Goal: Task Accomplishment & Management: Use online tool/utility

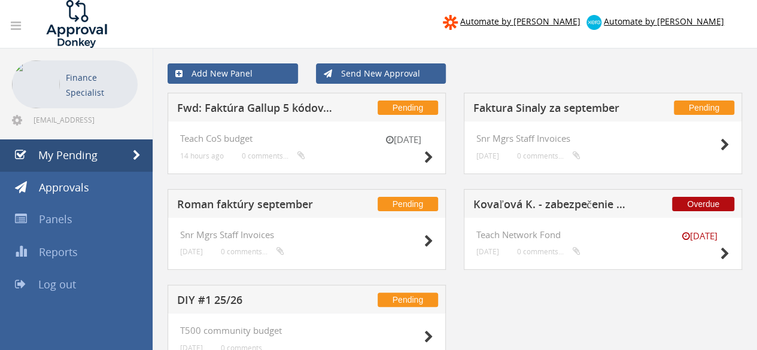
scroll to position [53, 0]
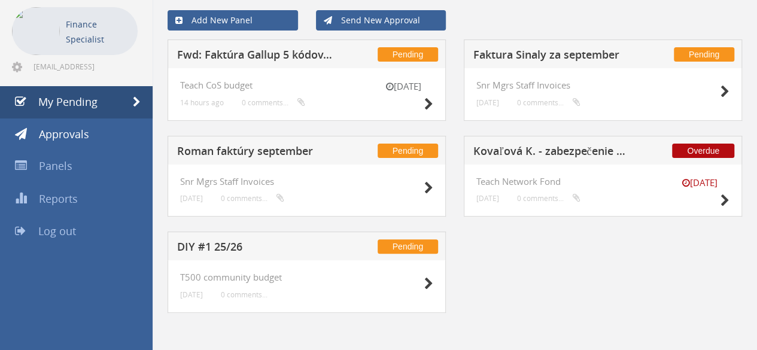
click at [232, 153] on h5 "Roman faktúry september" at bounding box center [255, 152] width 156 height 15
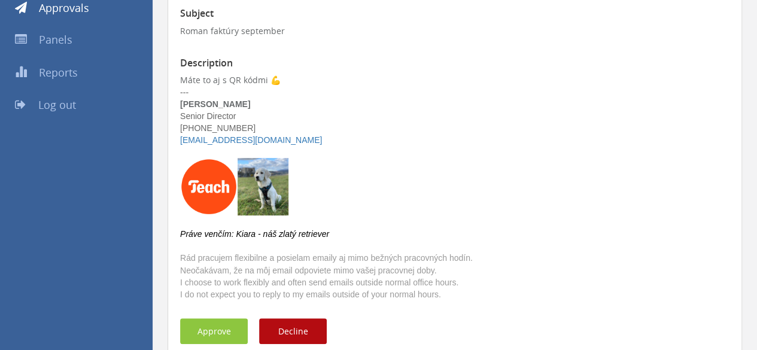
scroll to position [239, 0]
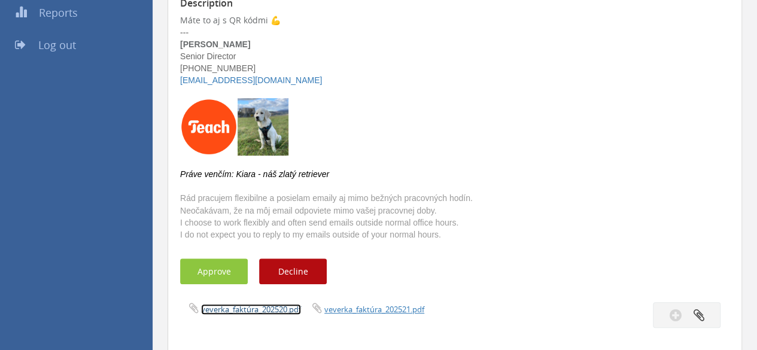
click at [245, 307] on link "veverka_faktúra_202520.pdf" at bounding box center [251, 309] width 100 height 11
click at [381, 309] on link "veverka_faktúra_202521.pdf" at bounding box center [374, 309] width 100 height 11
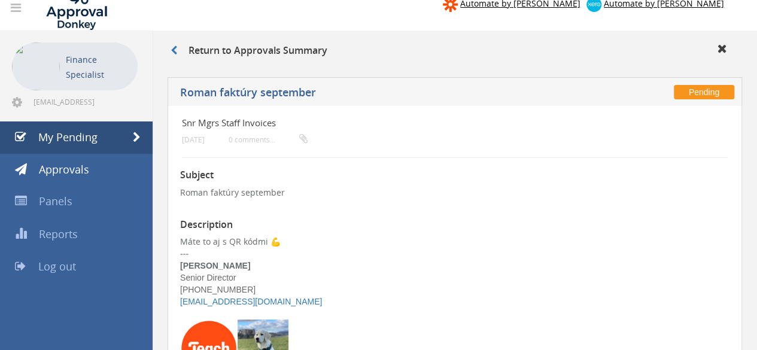
scroll to position [0, 0]
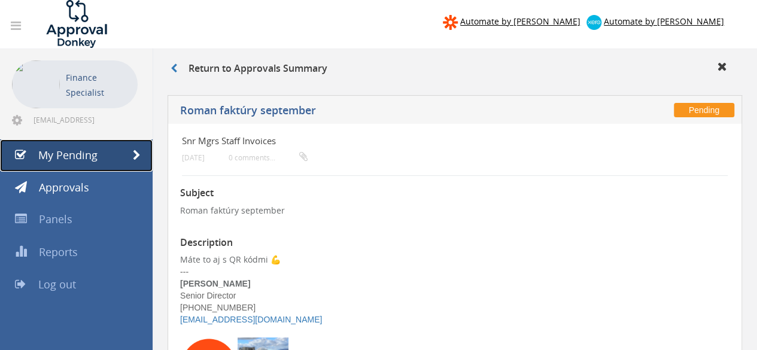
click at [96, 151] on span "My Pending" at bounding box center [67, 155] width 59 height 14
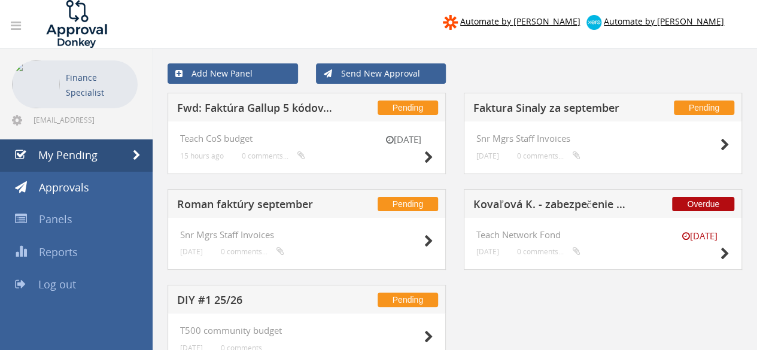
click at [579, 111] on h5 "Faktura Sinaly za september" at bounding box center [551, 109] width 156 height 15
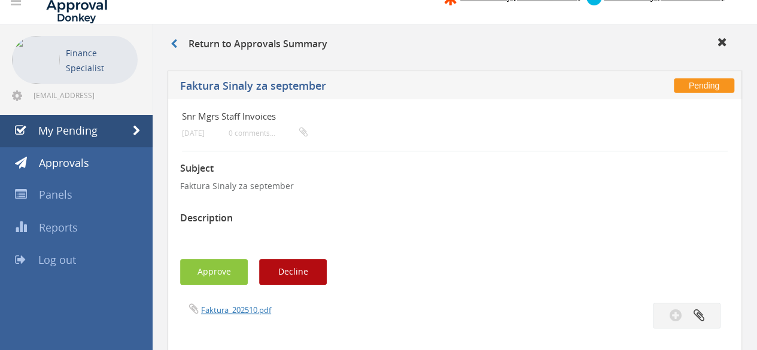
scroll to position [60, 0]
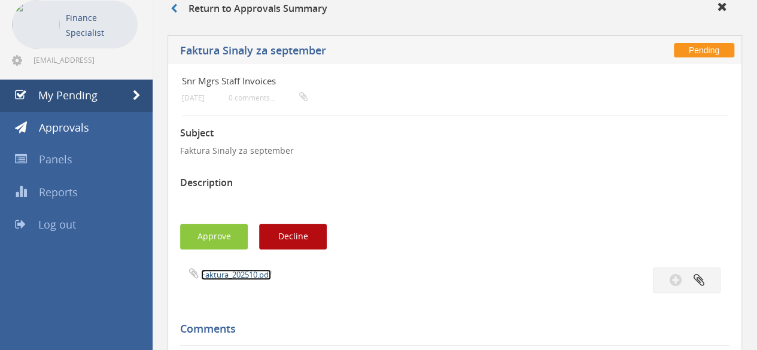
click at [229, 275] on link "Faktura_202510.pdf" at bounding box center [236, 274] width 70 height 11
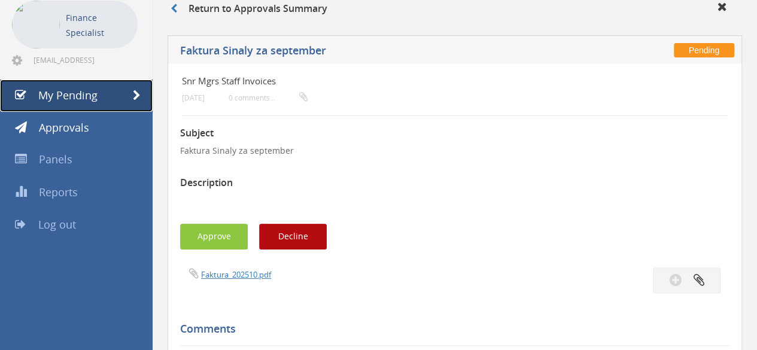
click at [115, 90] on link "My Pending" at bounding box center [76, 96] width 153 height 32
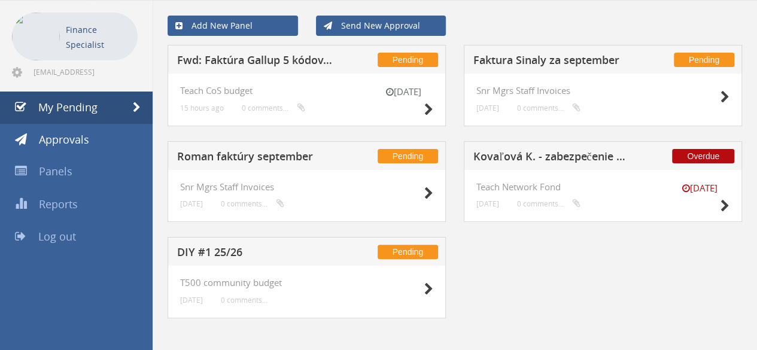
click at [254, 151] on h5 "Roman faktúry september" at bounding box center [255, 158] width 156 height 15
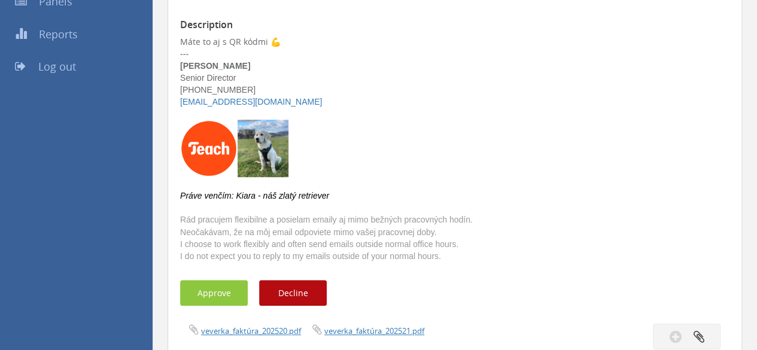
scroll to position [347, 0]
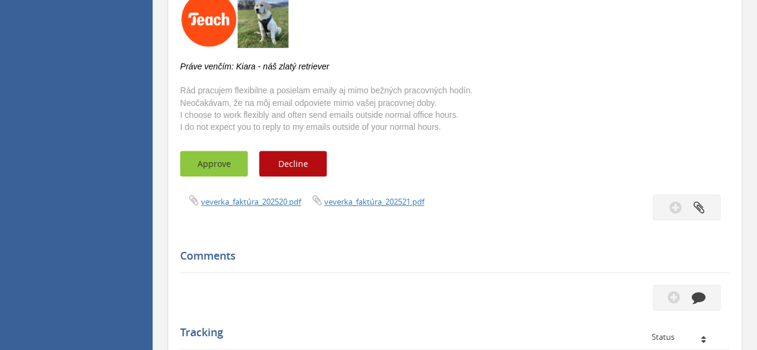
click at [239, 162] on button "Approve" at bounding box center [214, 164] width 68 height 26
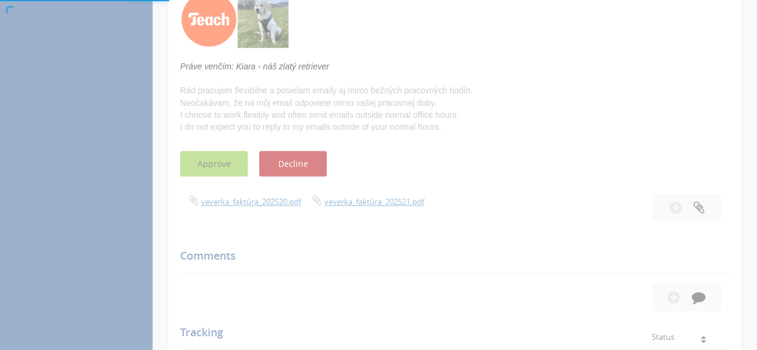
scroll to position [48, 0]
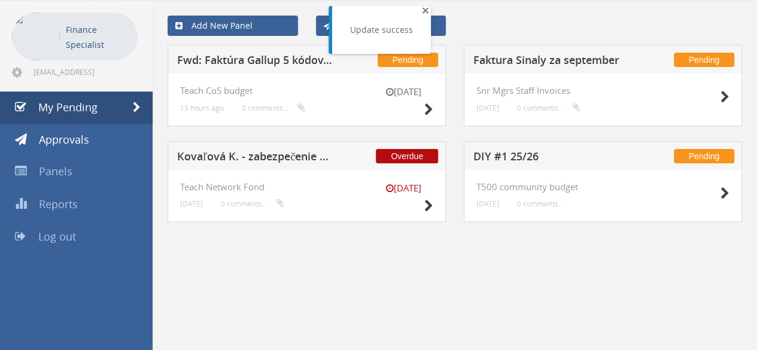
click at [424, 8] on span "×" at bounding box center [425, 10] width 7 height 17
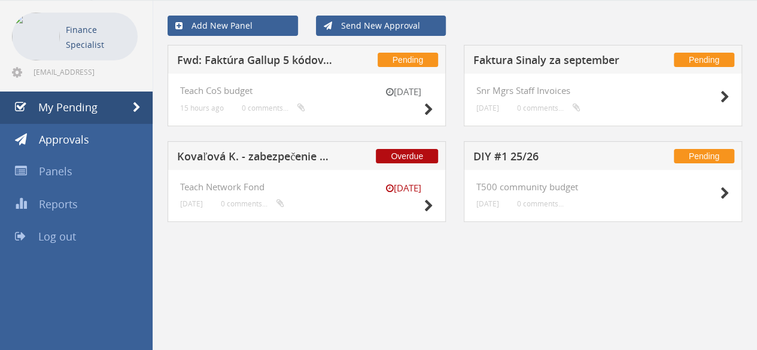
click at [211, 62] on h5 "Fwd: Faktúra Gallup 5 kódov, mentoring, konzultácia" at bounding box center [255, 61] width 156 height 15
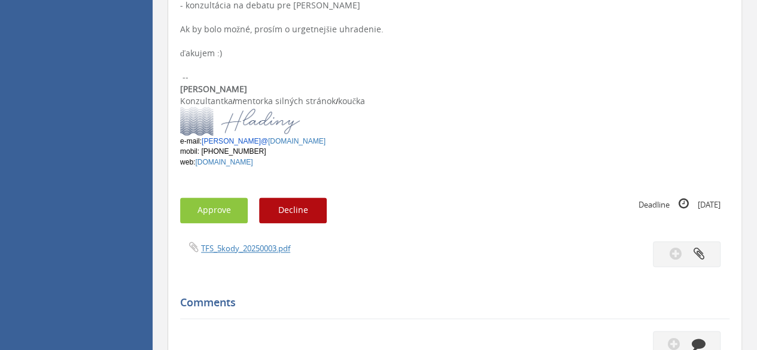
scroll to position [706, 0]
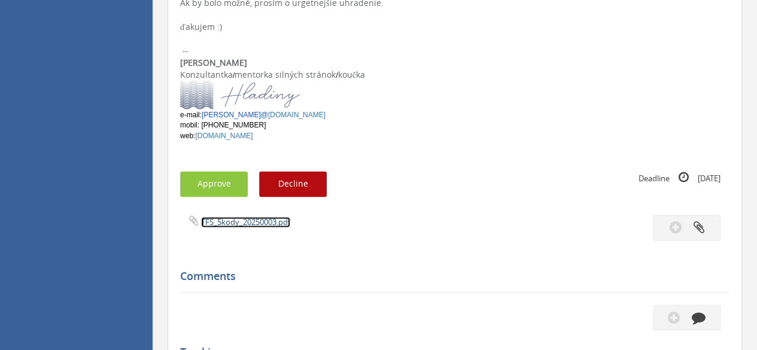
click at [255, 217] on link "TFS_5kody_20250003.pdf" at bounding box center [245, 222] width 89 height 11
click at [222, 178] on button "Approve" at bounding box center [214, 184] width 68 height 26
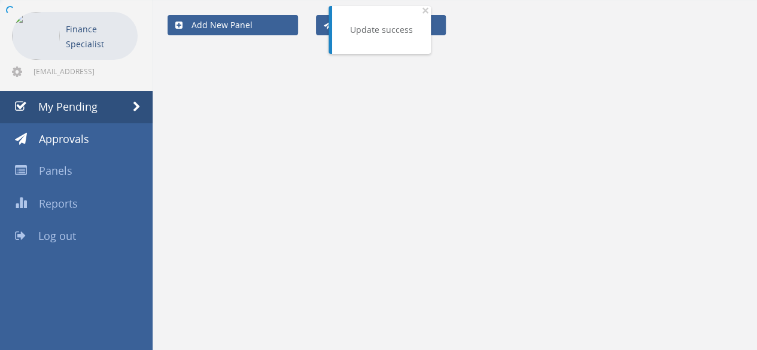
scroll to position [48, 0]
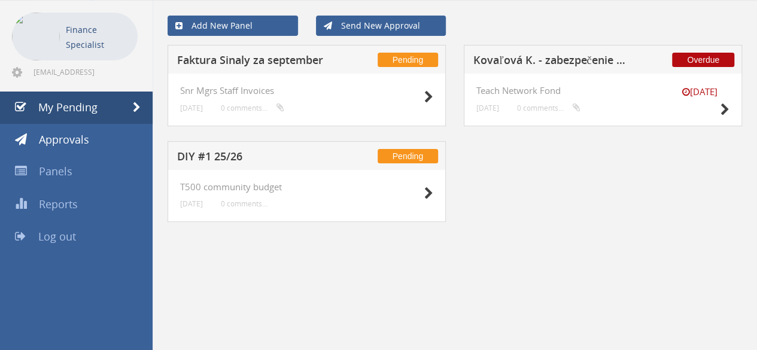
click at [219, 58] on h5 "Faktura Sinaly za september" at bounding box center [255, 61] width 156 height 15
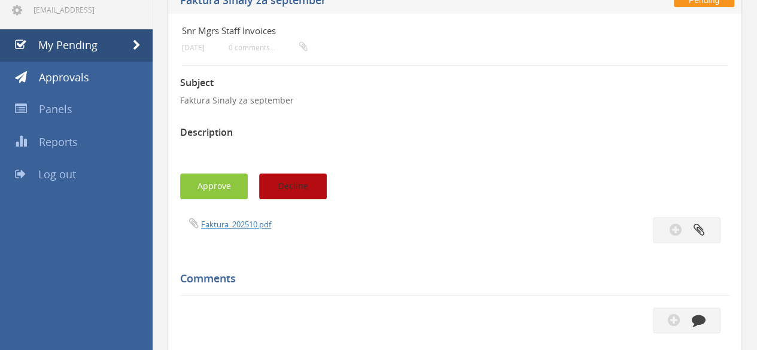
scroll to position [75, 0]
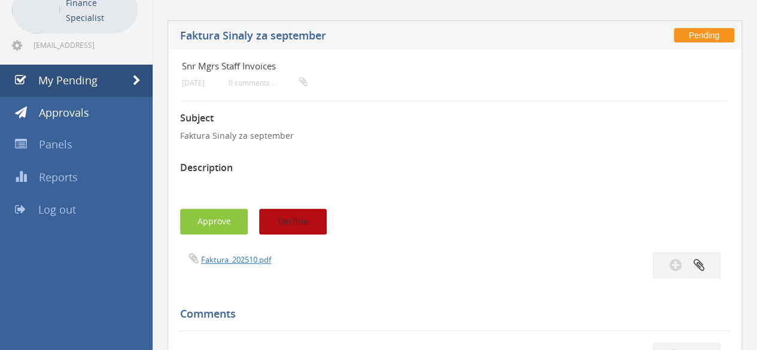
click at [290, 226] on button "Decline" at bounding box center [293, 222] width 68 height 26
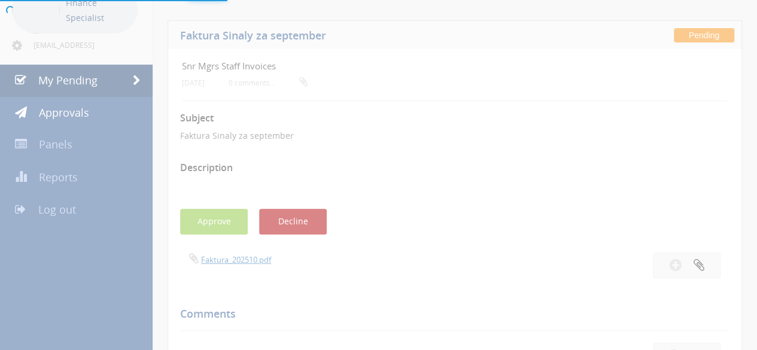
scroll to position [48, 0]
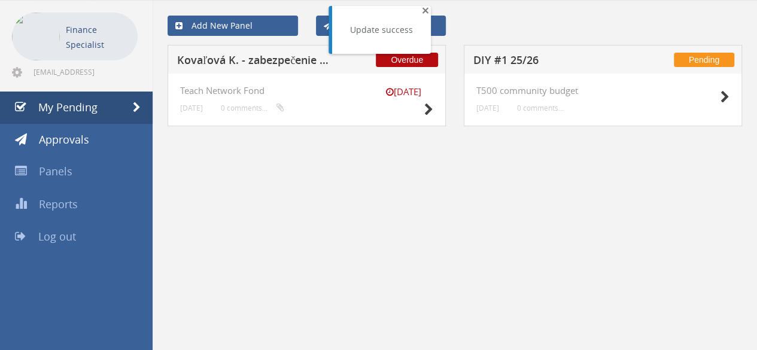
click at [422, 10] on span "×" at bounding box center [425, 10] width 7 height 17
